Goal: Task Accomplishment & Management: Use online tool/utility

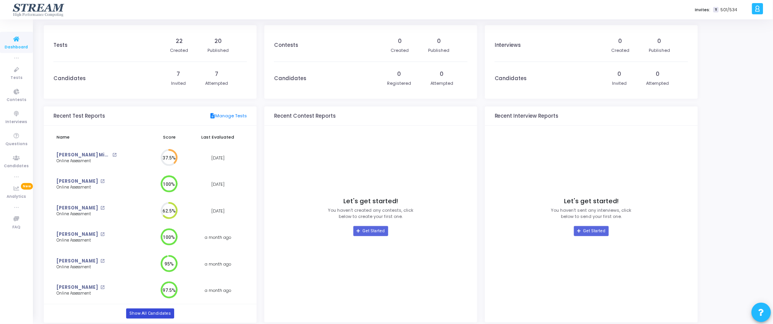
click at [153, 317] on link "Show All Candidates" at bounding box center [150, 314] width 48 height 10
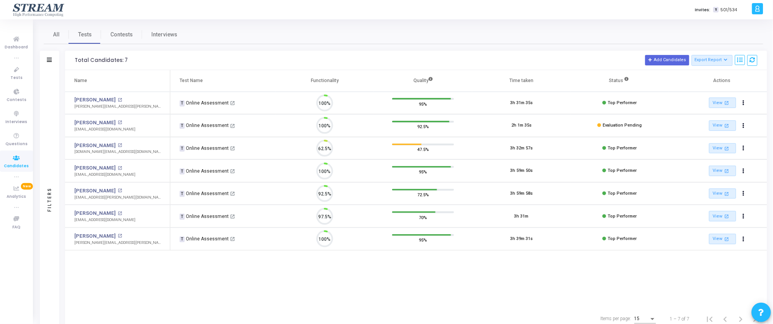
scroll to position [16, 20]
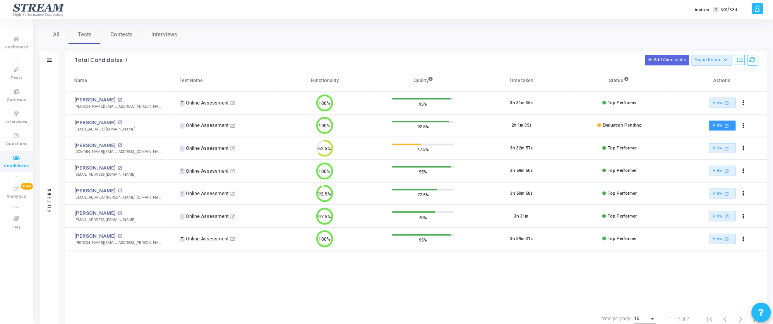
click at [722, 125] on link "View open_in_new" at bounding box center [722, 125] width 27 height 10
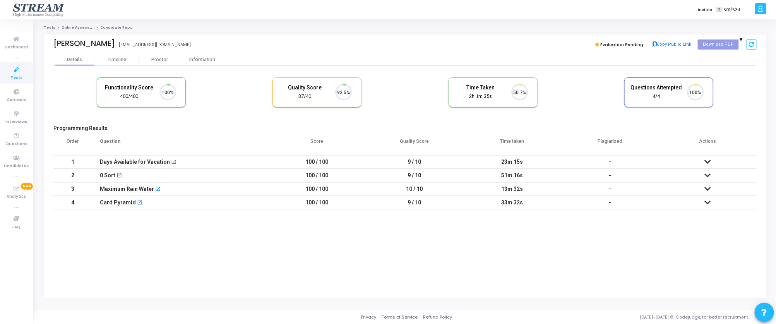
scroll to position [16, 20]
